Goal: Task Accomplishment & Management: Use online tool/utility

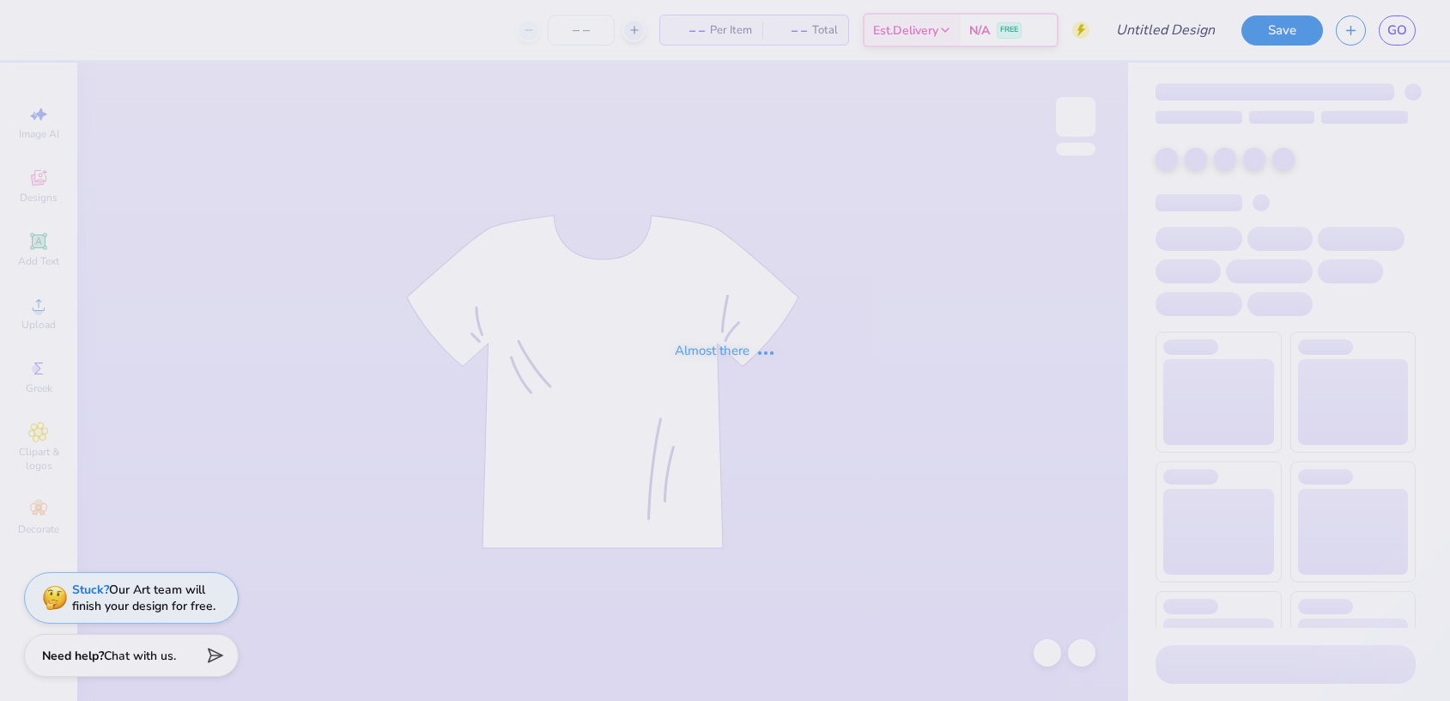
type input "[PERSON_NAME] : Blade Landscaping"
type input "24"
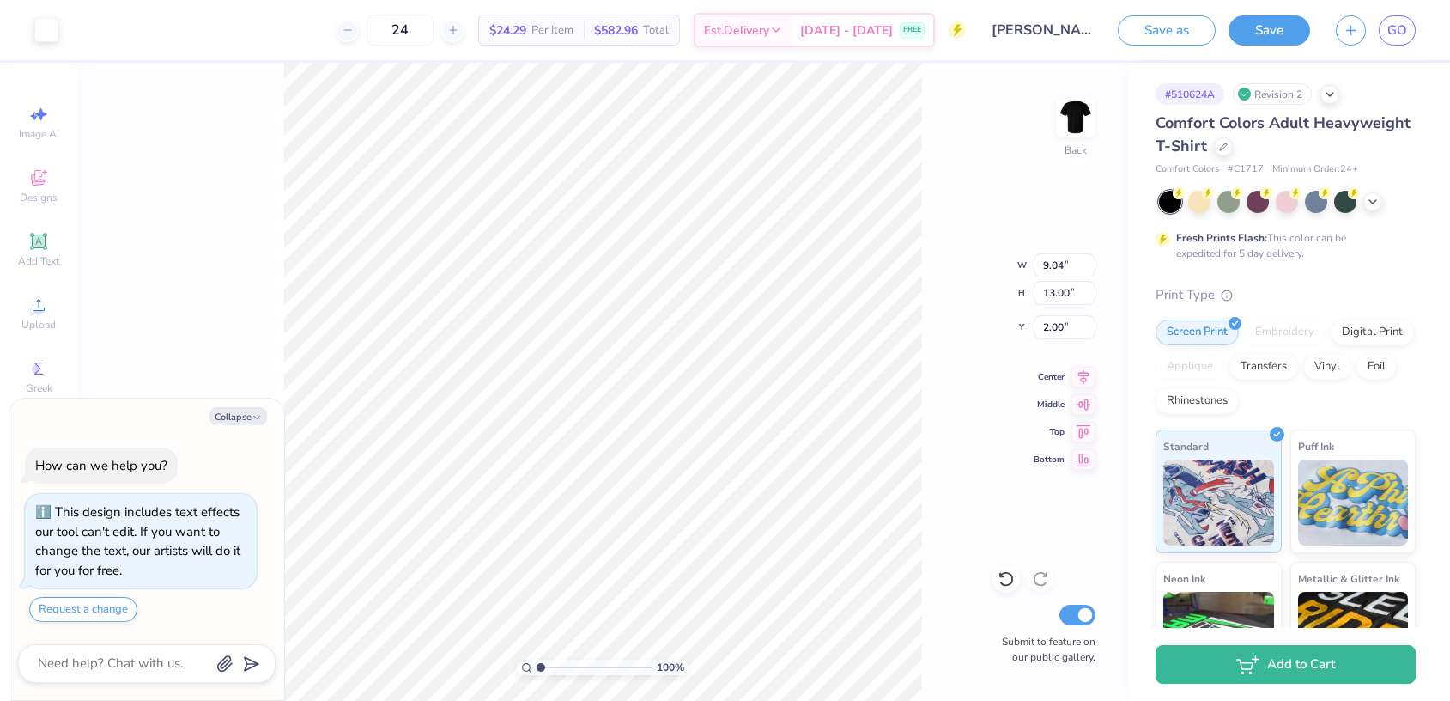
click at [233, 416] on button "Collapse" at bounding box center [239, 416] width 58 height 18
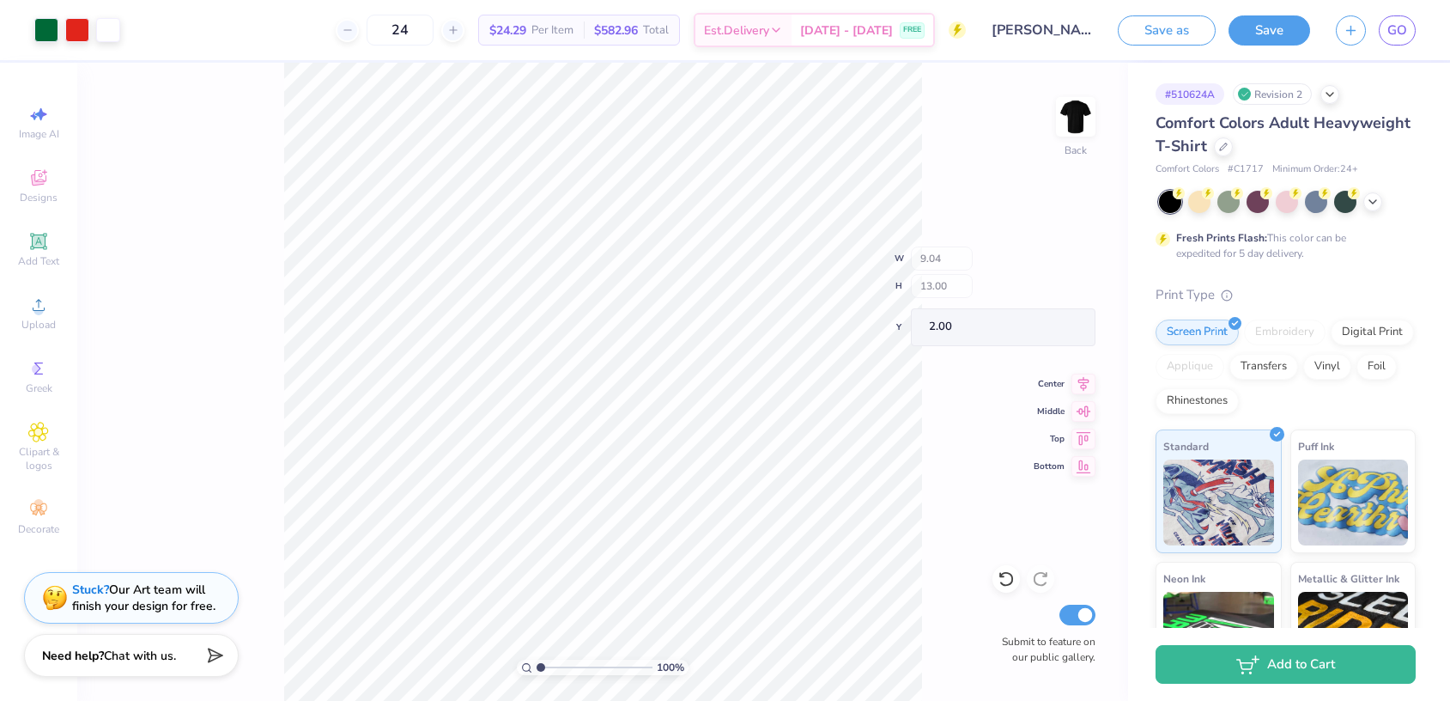
type textarea "x"
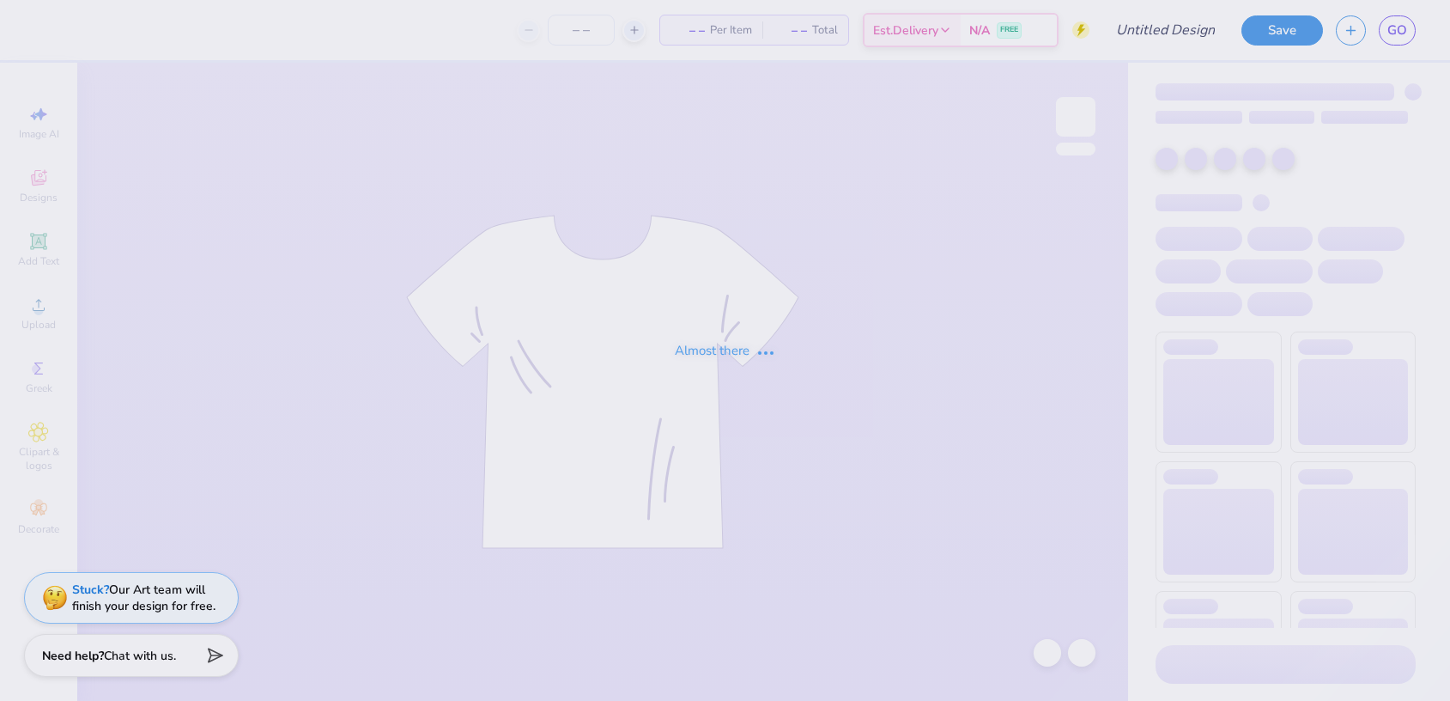
type input "[PERSON_NAME] : Blade Landscaping"
type input "24"
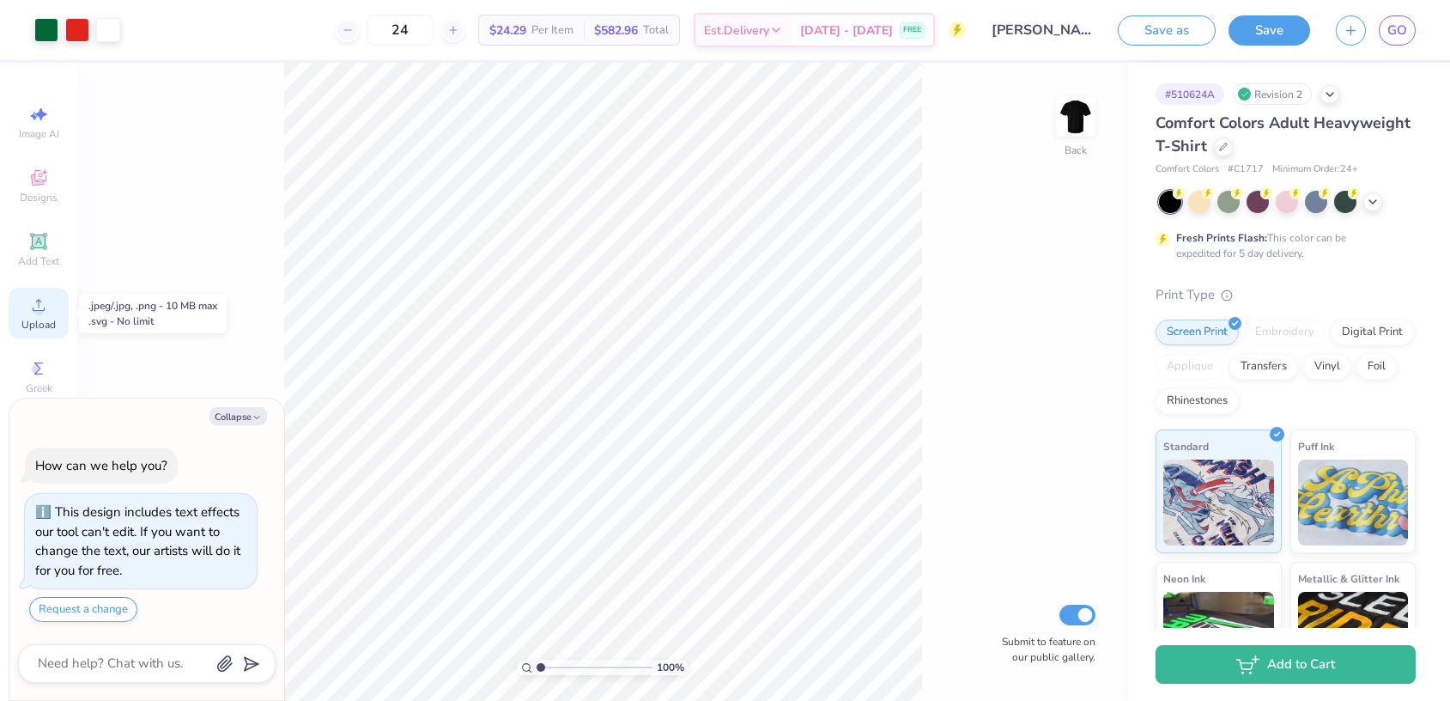
type textarea "x"
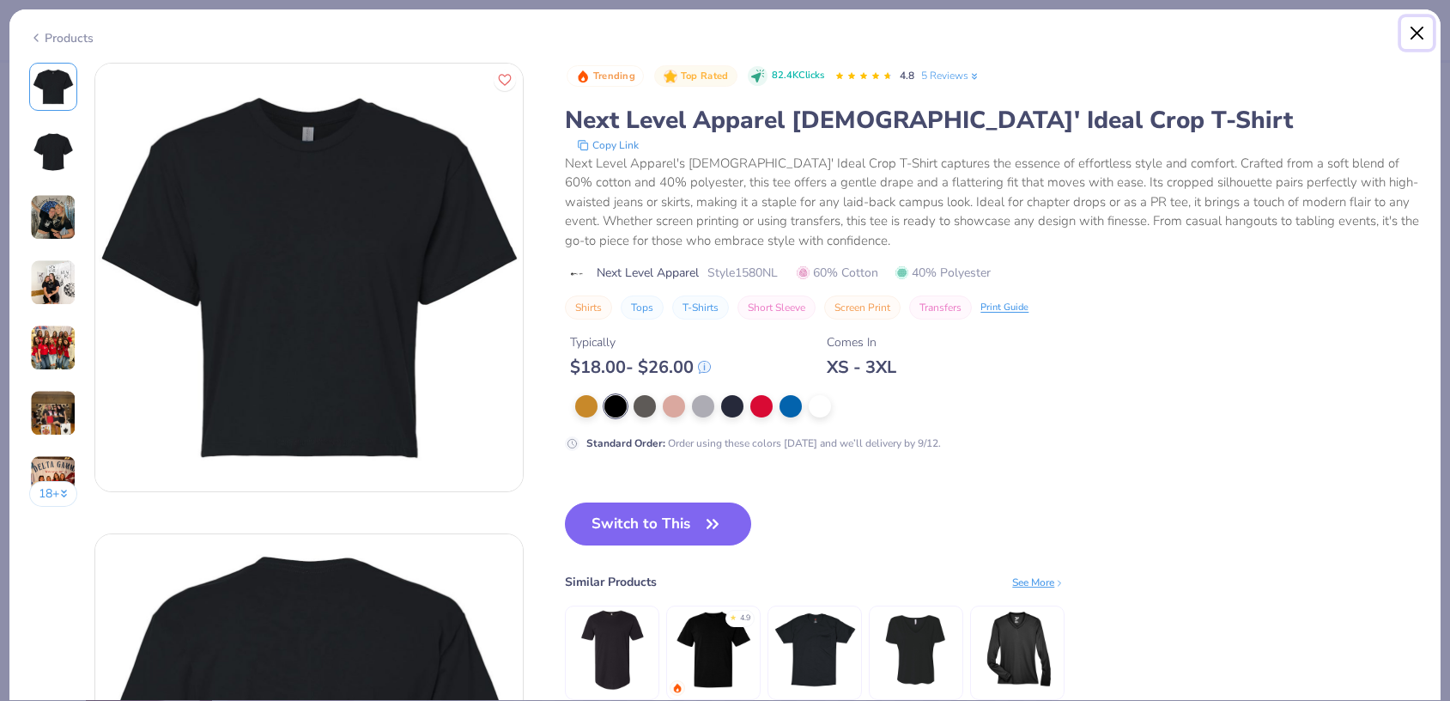
click at [1424, 28] on button "Close" at bounding box center [1417, 33] width 33 height 33
